Goal: Check status: Check status

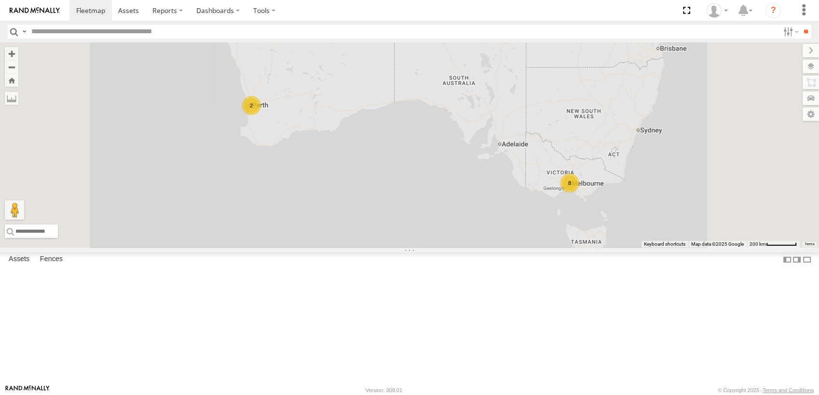
click at [0, 0] on span at bounding box center [0, 0] width 0 height 0
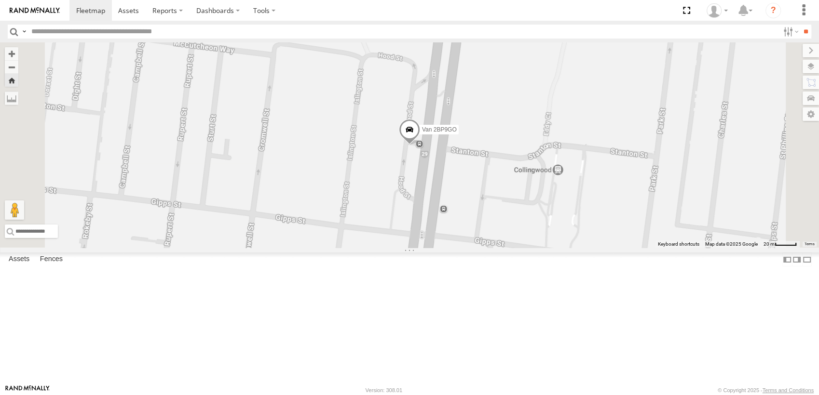
click at [420, 145] on span at bounding box center [409, 132] width 21 height 26
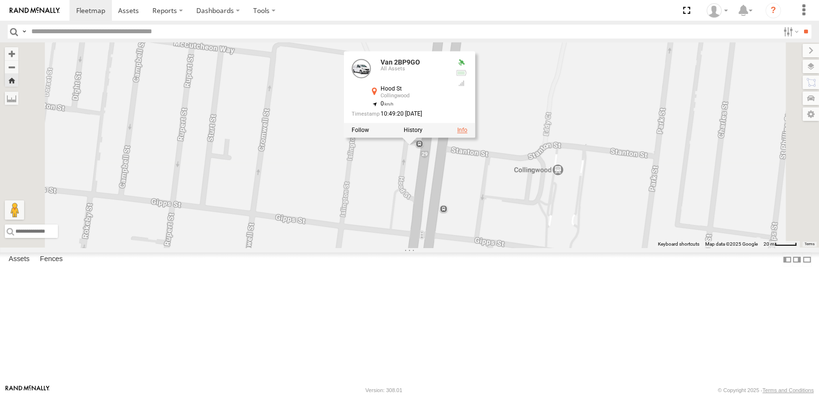
click at [467, 134] on link at bounding box center [462, 130] width 10 height 7
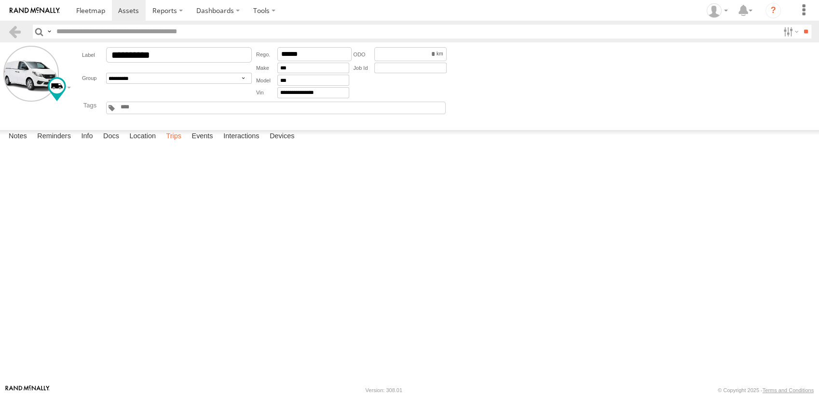
click at [176, 144] on label "Trips" at bounding box center [173, 137] width 25 height 14
